Goal: Task Accomplishment & Management: Manage account settings

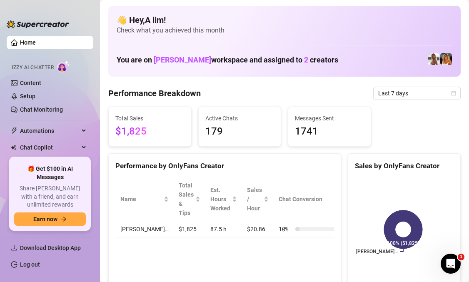
click at [40, 264] on link "Log out" at bounding box center [30, 264] width 20 height 7
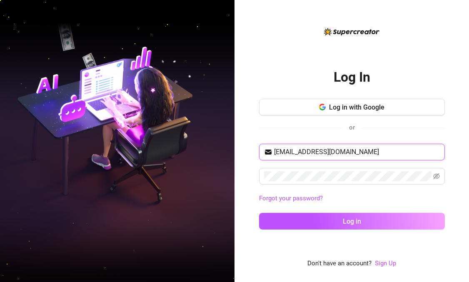
click at [354, 154] on input "[EMAIL_ADDRESS][DOMAIN_NAME]" at bounding box center [357, 152] width 166 height 10
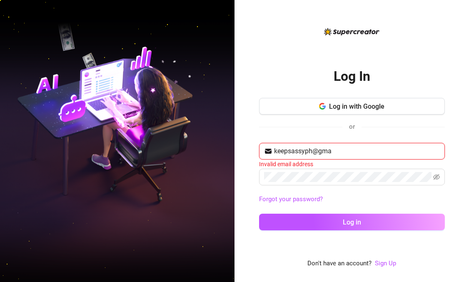
type input "keepsassyph@gm"
drag, startPoint x: 344, startPoint y: 154, endPoint x: 274, endPoint y: 149, distance: 70.5
click at [274, 149] on input "keepsassyph@gm" at bounding box center [357, 151] width 166 height 10
paste input "[EMAIL_ADDRESS][DOMAIN_NAME]"
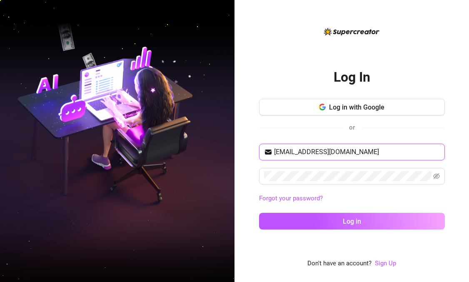
type input "[EMAIL_ADDRESS][DOMAIN_NAME]"
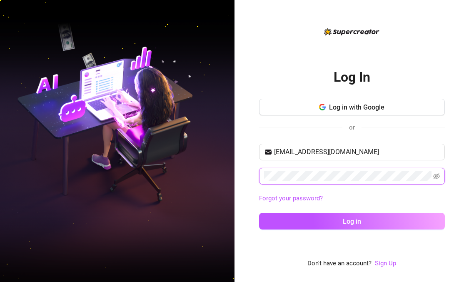
click at [257, 174] on div "Log In Log in with Google or [EMAIL_ADDRESS][DOMAIN_NAME] Forgot your password?…" at bounding box center [351, 141] width 234 height 282
click at [435, 179] on icon "eye-invisible" at bounding box center [436, 176] width 7 height 7
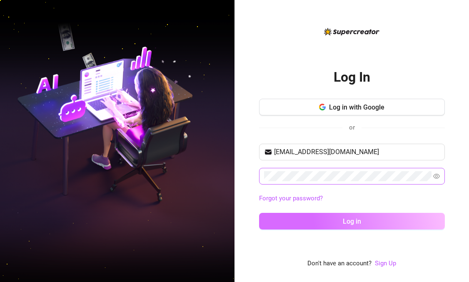
click at [398, 218] on button "Log in" at bounding box center [352, 221] width 186 height 17
